Goal: Task Accomplishment & Management: Complete application form

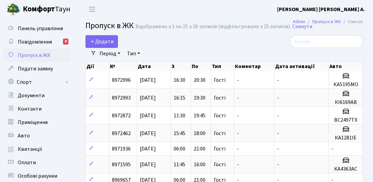
select select "25"
click at [97, 37] on link "Додати" at bounding box center [101, 41] width 32 height 13
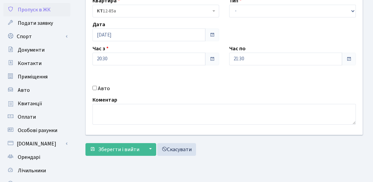
scroll to position [67, 0]
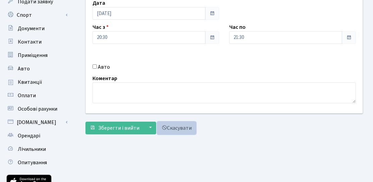
click at [183, 124] on link "Скасувати" at bounding box center [176, 128] width 39 height 13
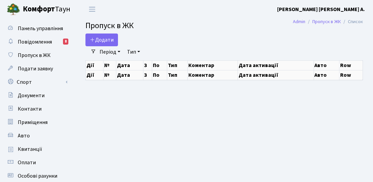
select select "25"
